Goal: Task Accomplishment & Management: Complete application form

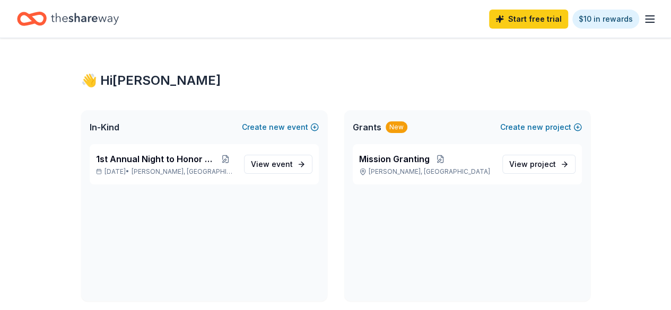
click at [88, 19] on icon "Home" at bounding box center [85, 19] width 68 height 12
click at [103, 128] on span "In-Kind" at bounding box center [105, 127] width 30 height 13
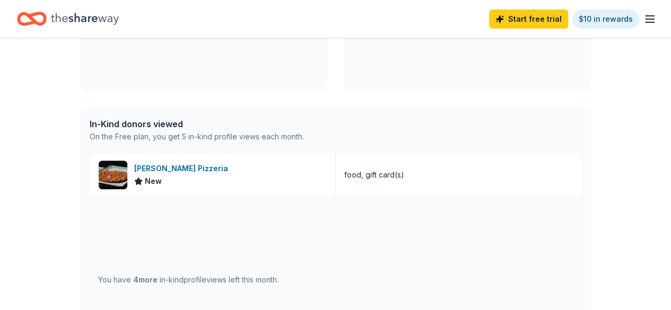
scroll to position [212, 0]
click at [114, 175] on img at bounding box center [113, 174] width 29 height 29
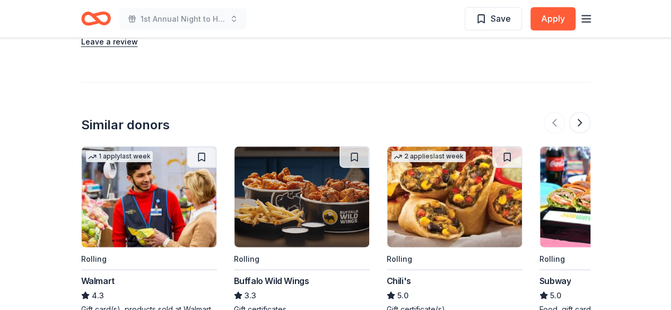
scroll to position [1114, 0]
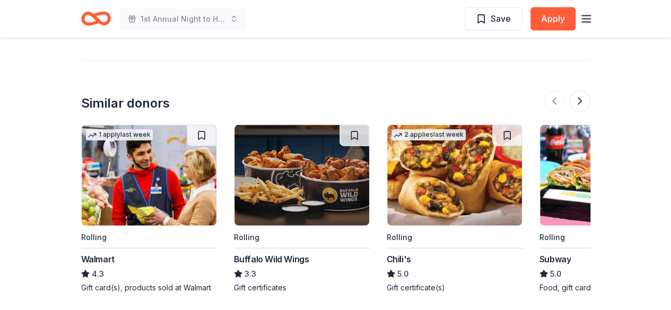
click at [310, 173] on img at bounding box center [302, 175] width 135 height 101
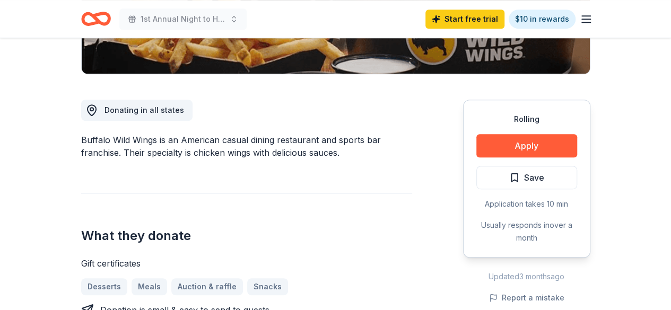
scroll to position [265, 0]
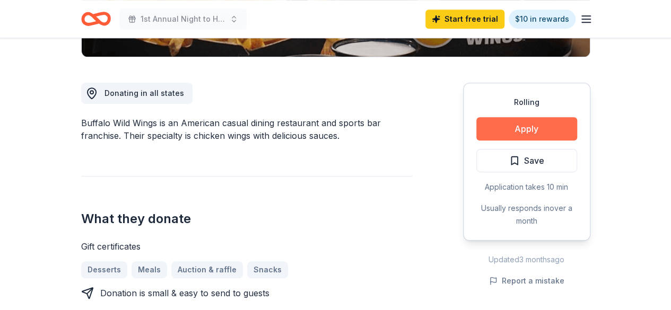
click at [506, 126] on button "Apply" at bounding box center [527, 128] width 101 height 23
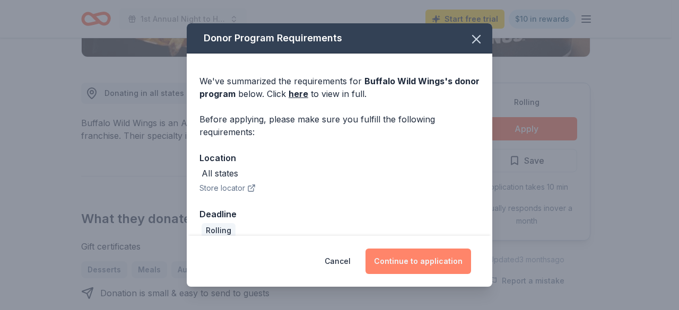
click at [408, 266] on button "Continue to application" at bounding box center [419, 261] width 106 height 25
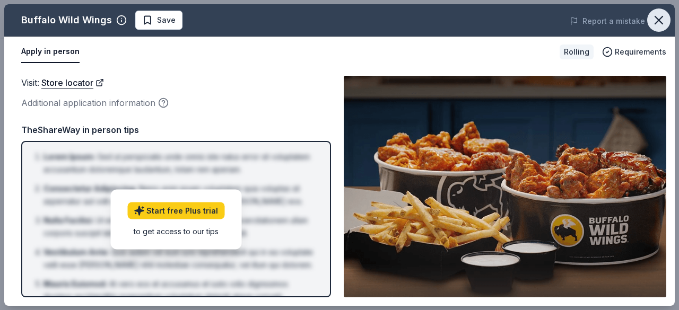
click at [663, 16] on icon "button" at bounding box center [658, 19] width 7 height 7
